Goal: Task Accomplishment & Management: Manage account settings

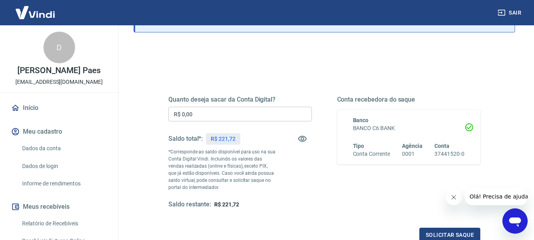
scroll to position [79, 0]
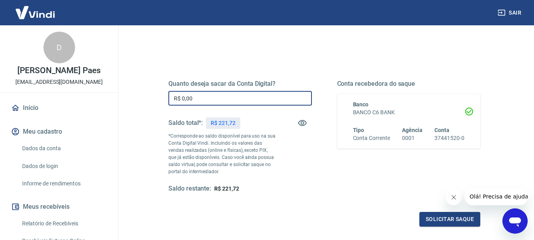
click at [235, 102] on input "R$ 0,00" at bounding box center [240, 98] width 144 height 15
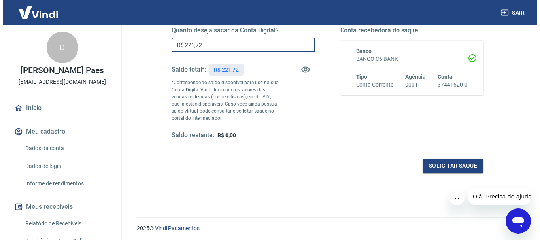
scroll to position [119, 0]
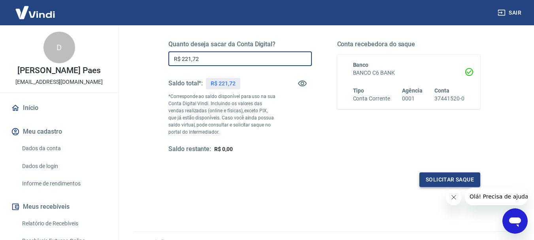
type input "R$ 221,72"
click at [434, 180] on button "Solicitar saque" at bounding box center [449, 179] width 61 height 15
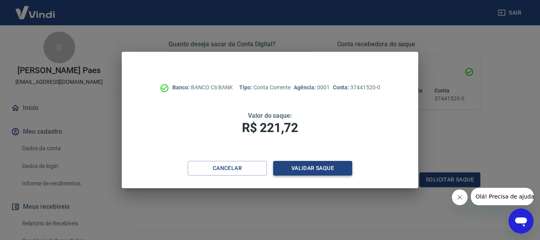
click at [316, 168] on button "Validar saque" at bounding box center [312, 168] width 79 height 15
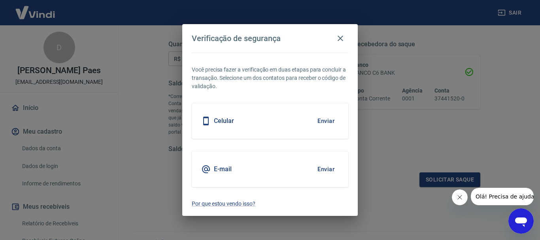
click at [227, 170] on h5 "E-mail" at bounding box center [223, 169] width 18 height 8
click at [326, 168] on button "Enviar" at bounding box center [326, 169] width 26 height 17
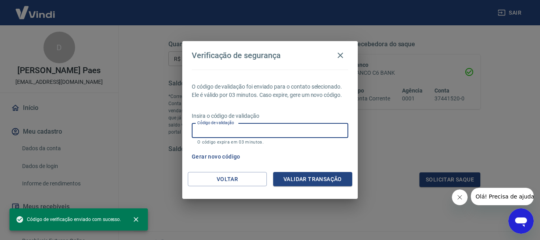
click at [261, 128] on input "Código de validação" at bounding box center [270, 130] width 157 height 15
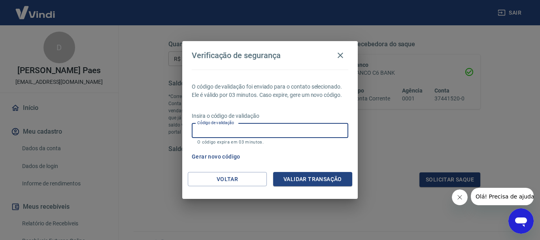
paste input "435914"
type input "435914"
click at [312, 180] on button "Validar transação" at bounding box center [312, 179] width 79 height 15
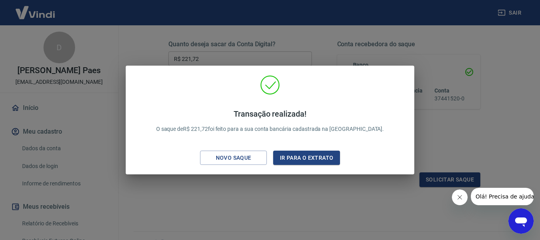
click at [469, 129] on div "Transação realizada! O saque de R$ 221,72 foi feito para a sua conta bancária c…" at bounding box center [270, 120] width 540 height 240
